Goal: Task Accomplishment & Management: Use online tool/utility

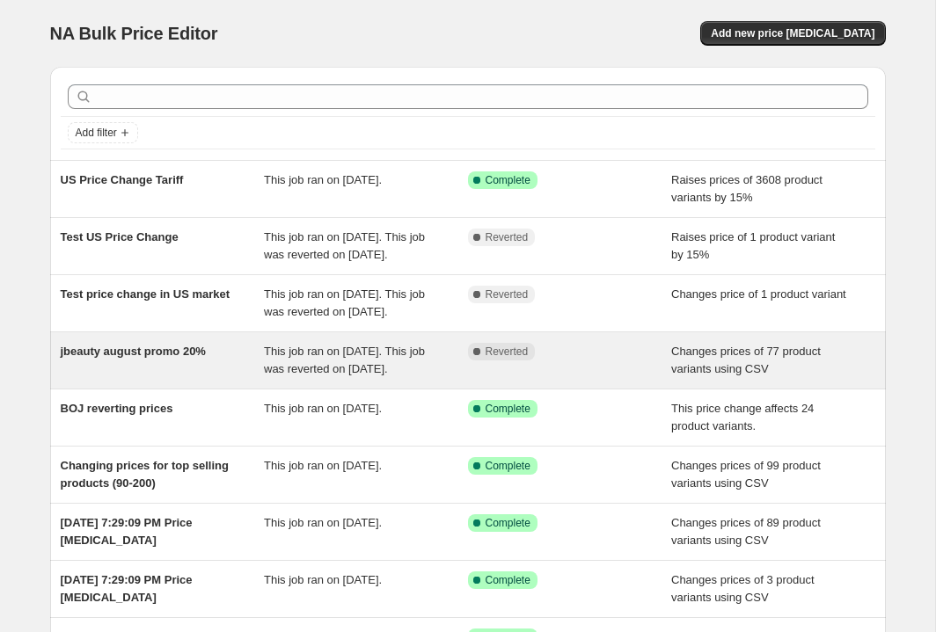
click at [631, 378] on div "Complete Reverted" at bounding box center [570, 360] width 204 height 35
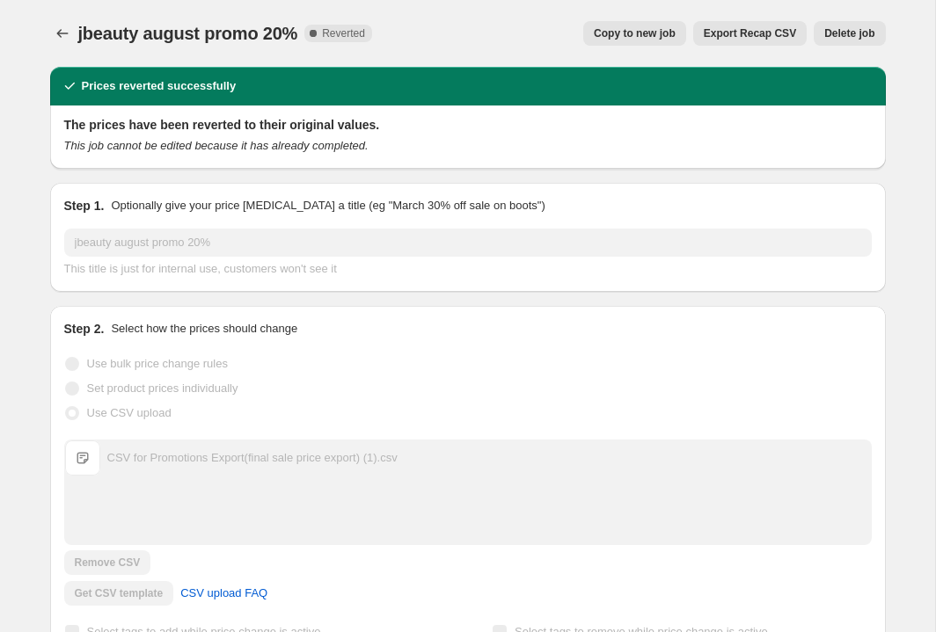
click at [655, 32] on span "Copy to new job" at bounding box center [635, 33] width 82 height 14
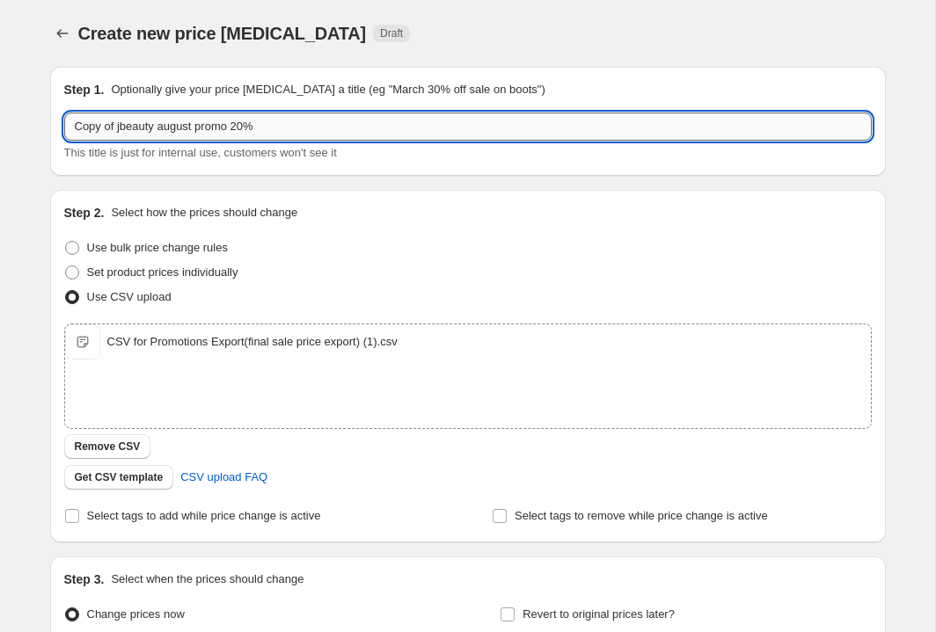
click at [270, 129] on input "Copy of jbeauty august promo 20%" at bounding box center [467, 127] width 807 height 28
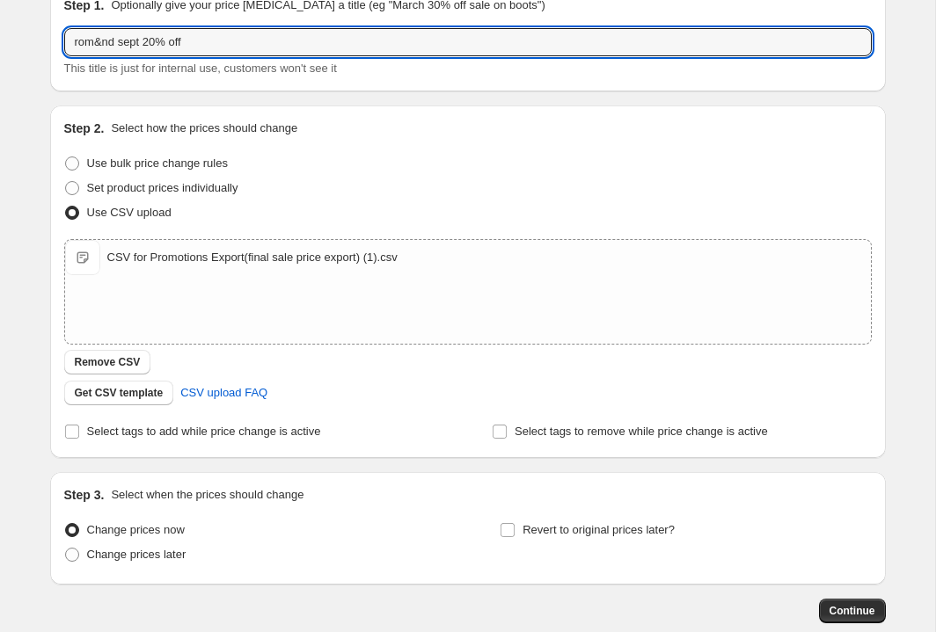
scroll to position [89, 0]
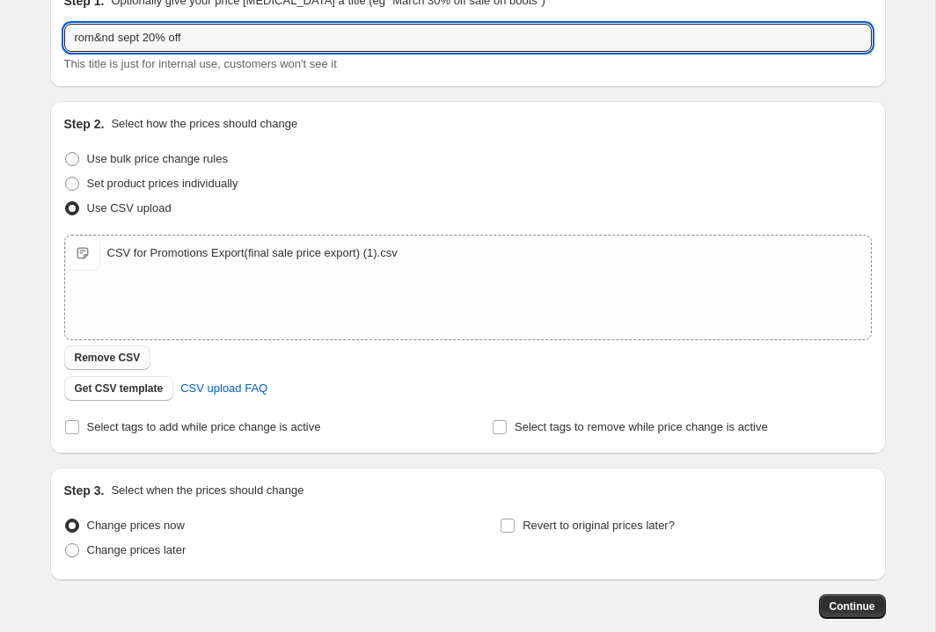
type input "rom&nd sept 20% off"
click at [118, 354] on span "Remove CSV" at bounding box center [108, 358] width 66 height 14
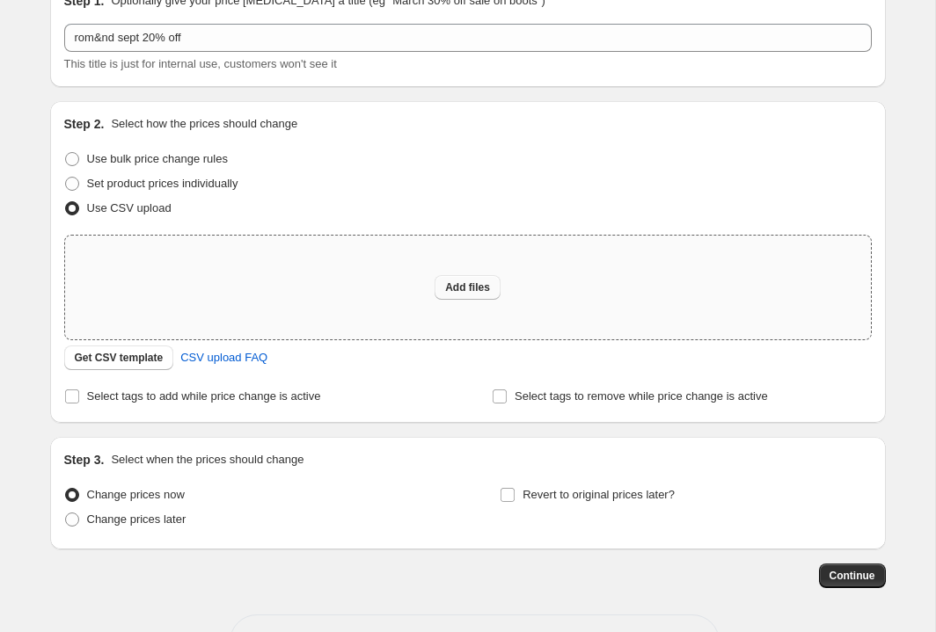
click at [480, 279] on button "Add files" at bounding box center [467, 287] width 66 height 25
click at [449, 287] on span "Add files" at bounding box center [467, 288] width 45 height 14
type input "C:\fakepath\final_rom&nd_sale.csv"
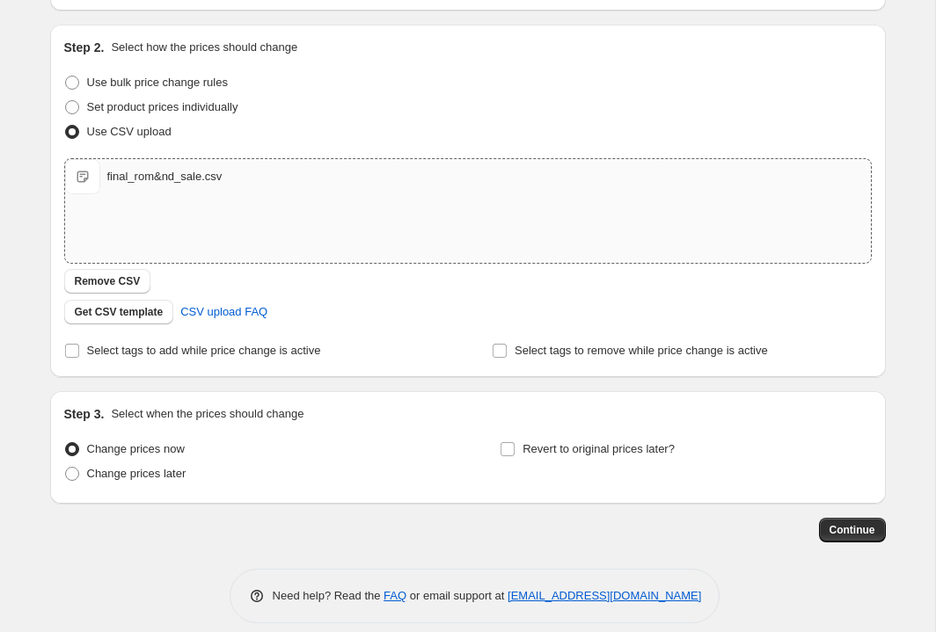
scroll to position [174, 0]
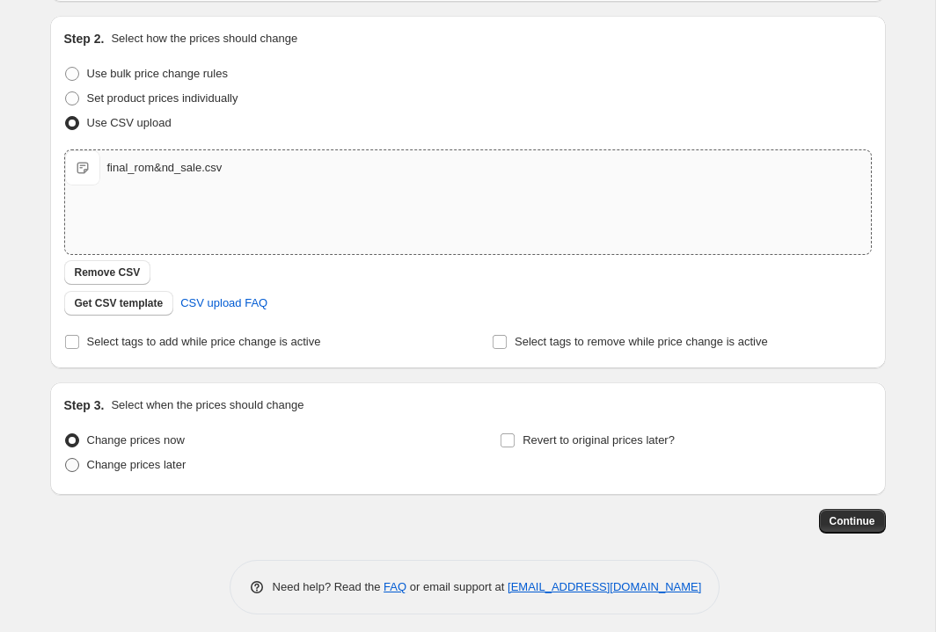
click at [115, 463] on span "Change prices later" at bounding box center [136, 464] width 99 height 13
click at [66, 459] on input "Change prices later" at bounding box center [65, 458] width 1 height 1
radio input "true"
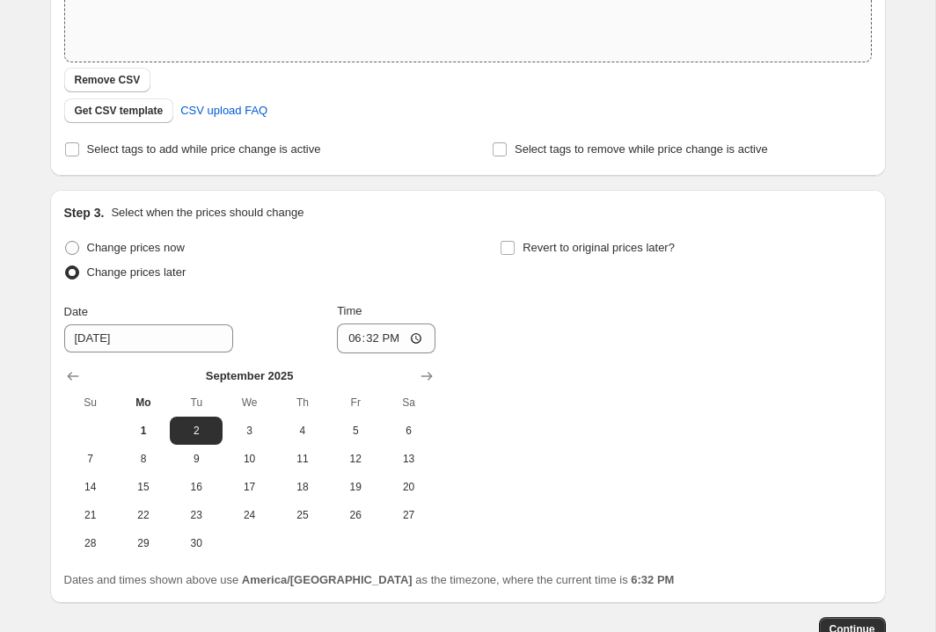
scroll to position [484, 0]
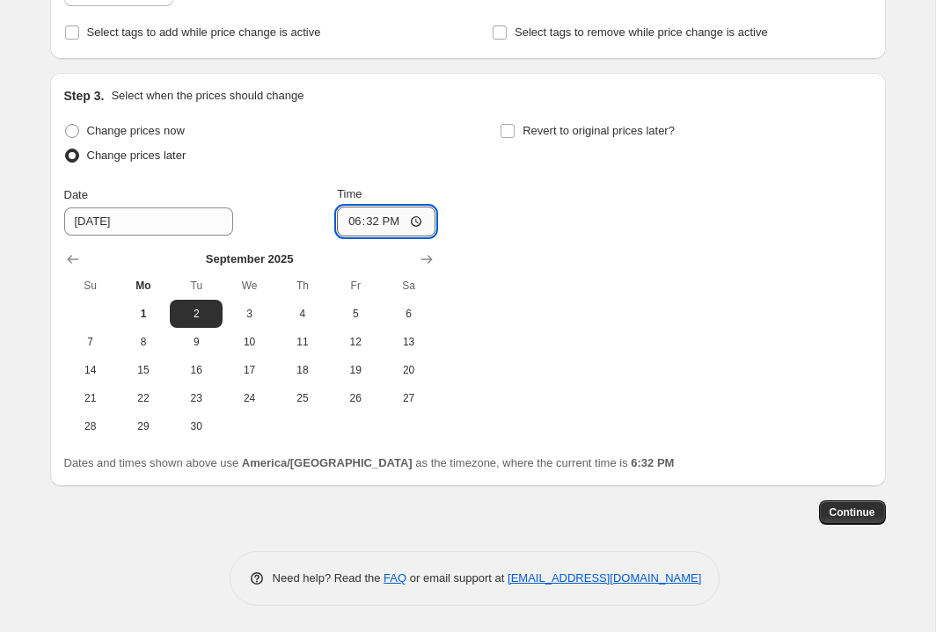
click at [361, 221] on input "18:32" at bounding box center [386, 222] width 98 height 30
click at [343, 219] on input "18:32" at bounding box center [386, 222] width 98 height 30
click at [370, 221] on input "23:59" at bounding box center [386, 222] width 98 height 30
click at [348, 221] on input "23:59" at bounding box center [386, 222] width 98 height 30
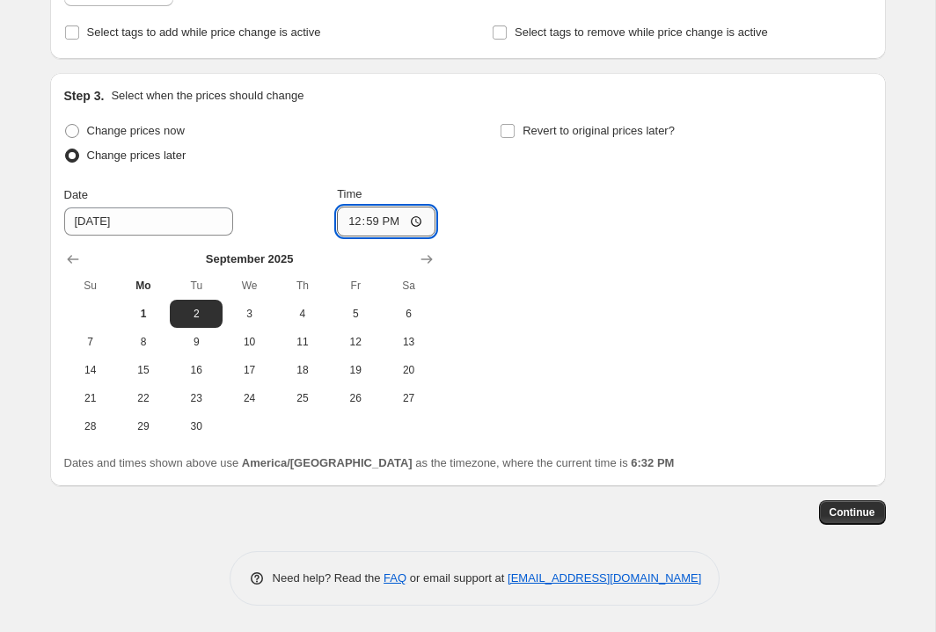
click at [381, 223] on input "12:59" at bounding box center [386, 222] width 98 height 30
click at [364, 221] on input "12:59" at bounding box center [386, 222] width 98 height 30
type input "00:00"
click at [151, 347] on span "8" at bounding box center [143, 342] width 39 height 14
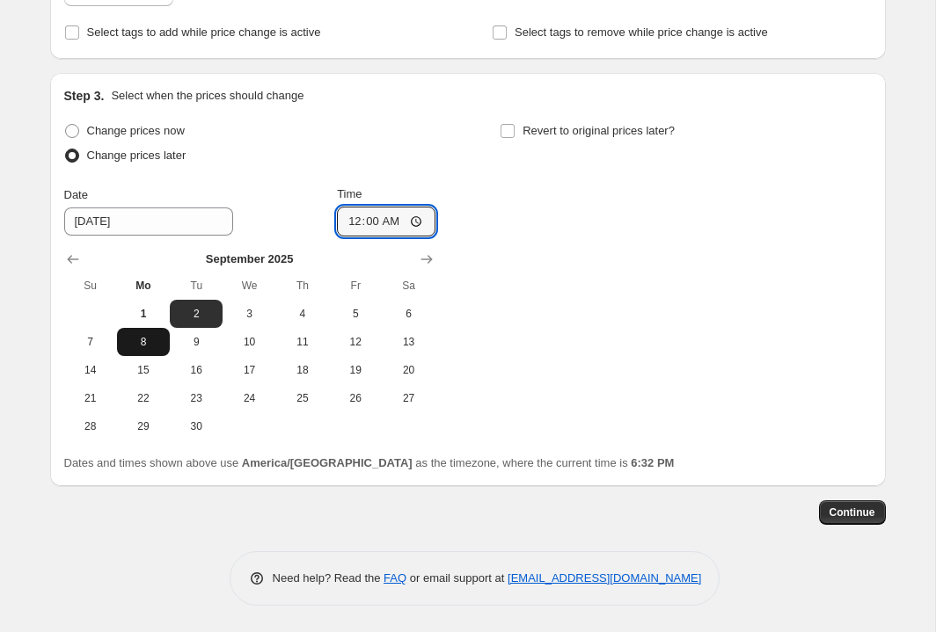
type input "[DATE]"
click at [508, 131] on input "Revert to original prices later?" at bounding box center [507, 131] width 14 height 14
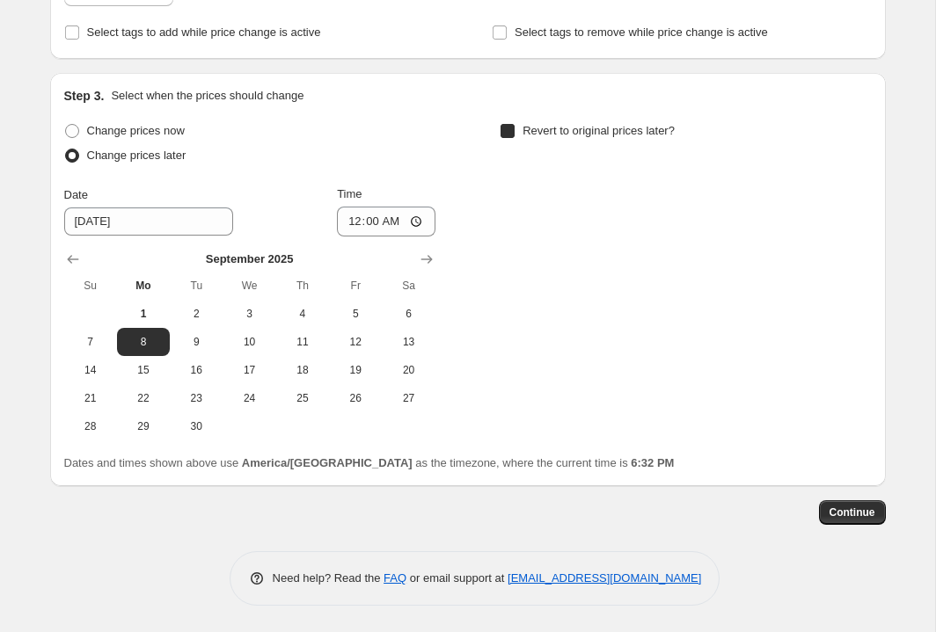
checkbox input "true"
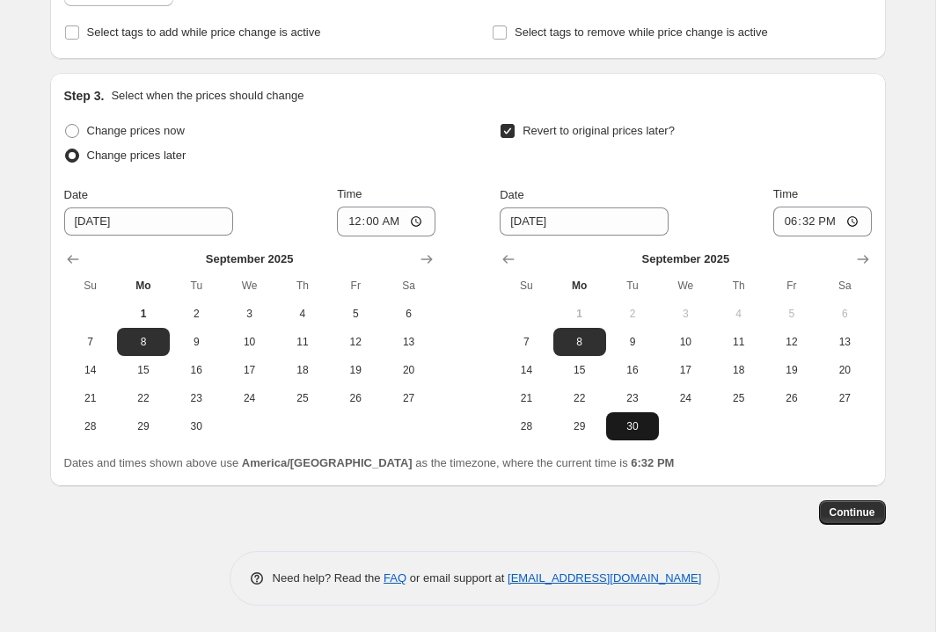
click at [640, 426] on span "30" at bounding box center [632, 426] width 39 height 14
type input "[DATE]"
click at [781, 221] on input "18:32" at bounding box center [822, 222] width 98 height 30
type input "23:59"
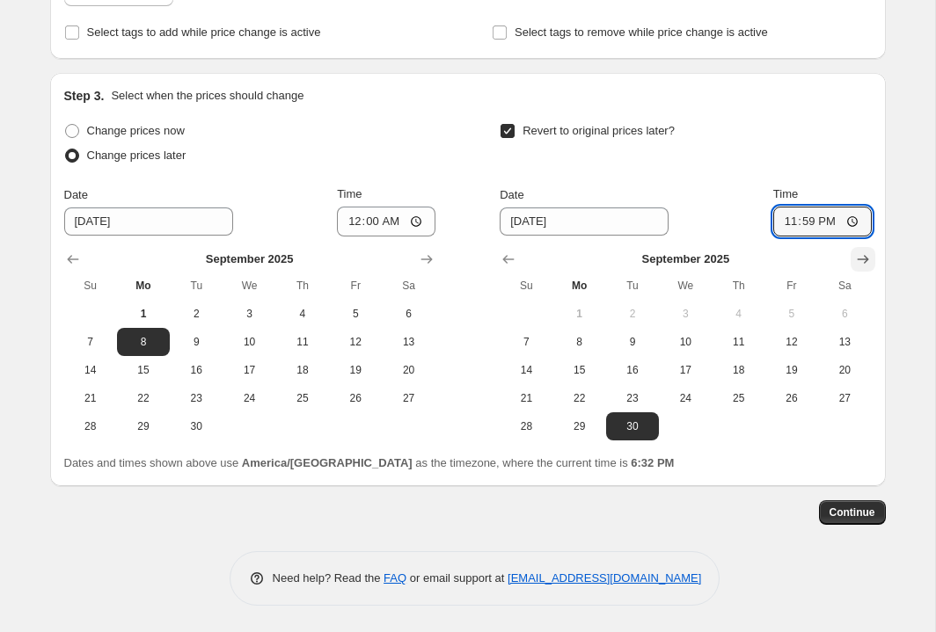
click at [860, 259] on icon "Show next month, October 2025" at bounding box center [863, 260] width 18 height 18
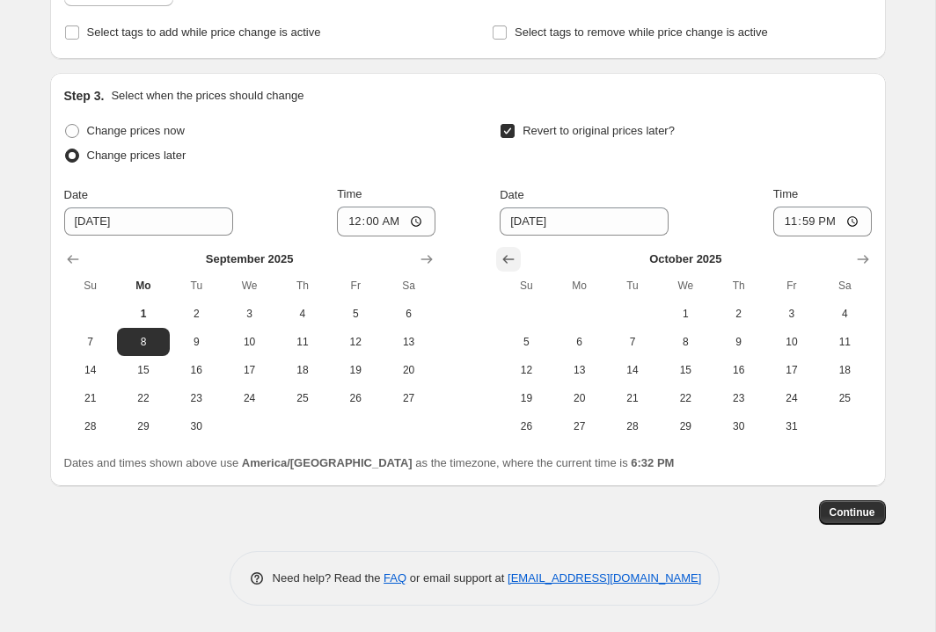
click at [504, 257] on icon "Show previous month, September 2025" at bounding box center [509, 260] width 18 height 18
click at [842, 513] on span "Continue" at bounding box center [852, 513] width 46 height 14
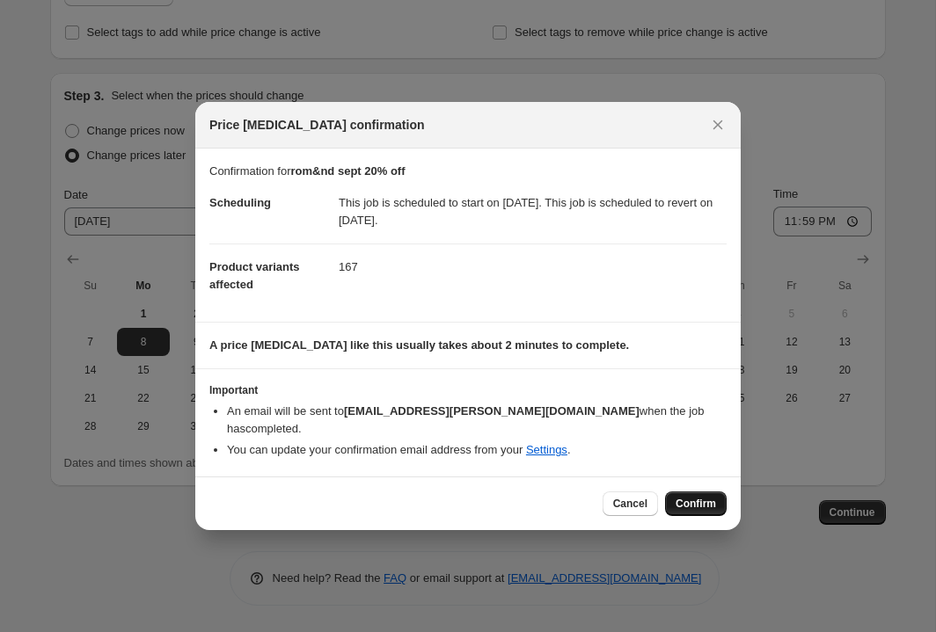
click at [706, 500] on span "Confirm" at bounding box center [695, 504] width 40 height 14
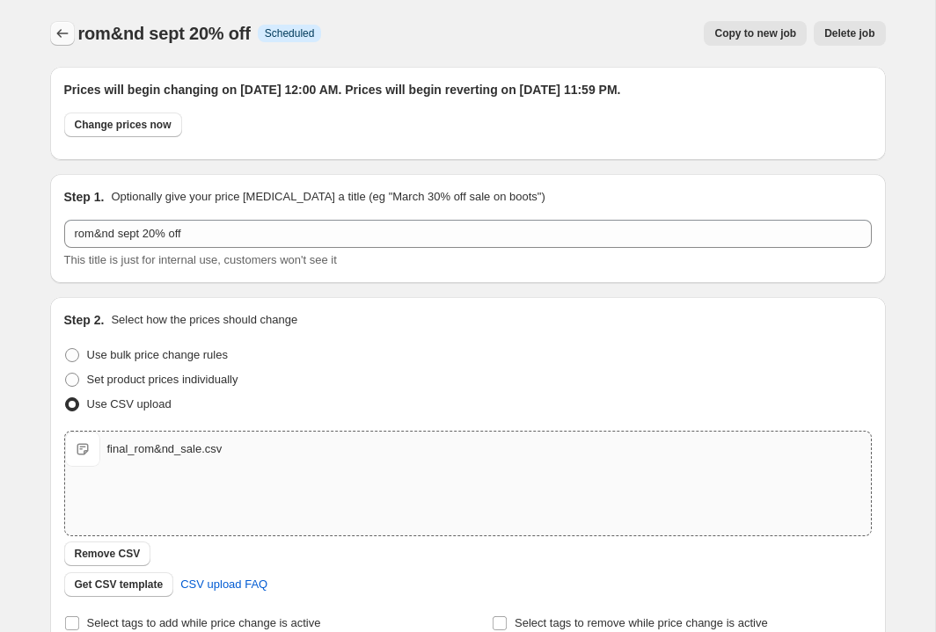
click at [69, 35] on icon "Price change jobs" at bounding box center [63, 34] width 18 height 18
